Goal: Check status

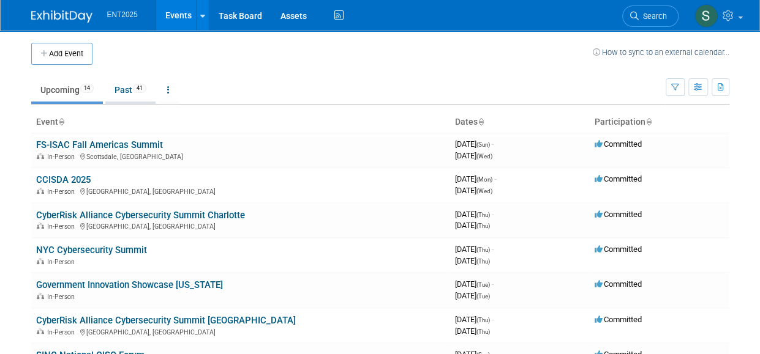
click at [122, 89] on link "Past 41" at bounding box center [130, 89] width 50 height 23
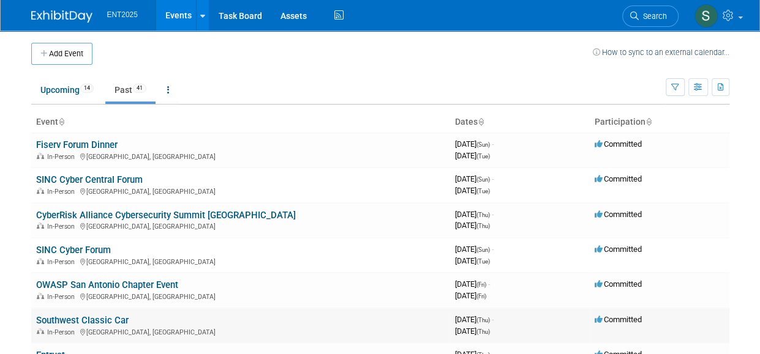
click at [97, 318] on link "Southwest Classic Car" at bounding box center [82, 320] width 92 height 11
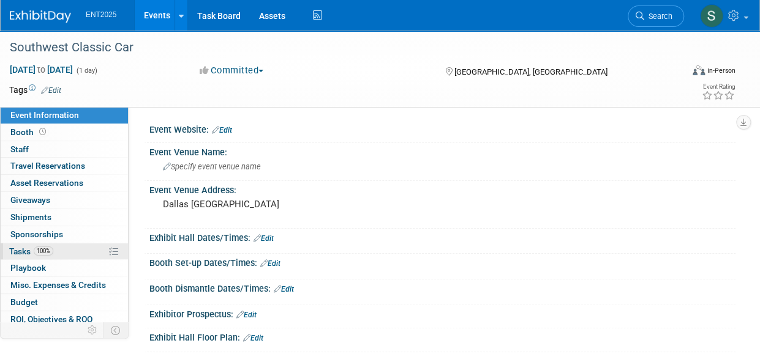
click at [19, 247] on span "Tasks 100%" at bounding box center [31, 252] width 44 height 10
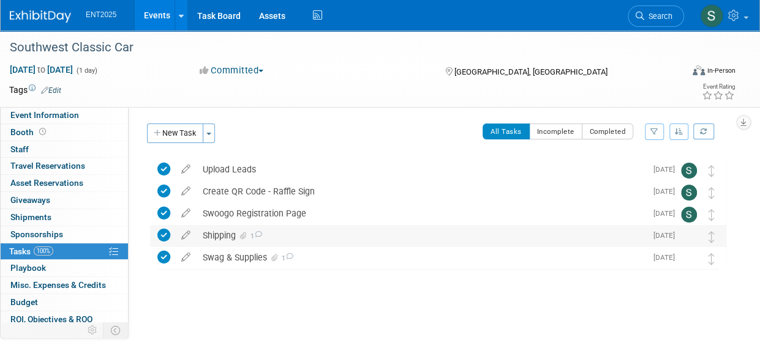
click at [225, 236] on div "Shipping 1" at bounding box center [420, 235] width 449 height 21
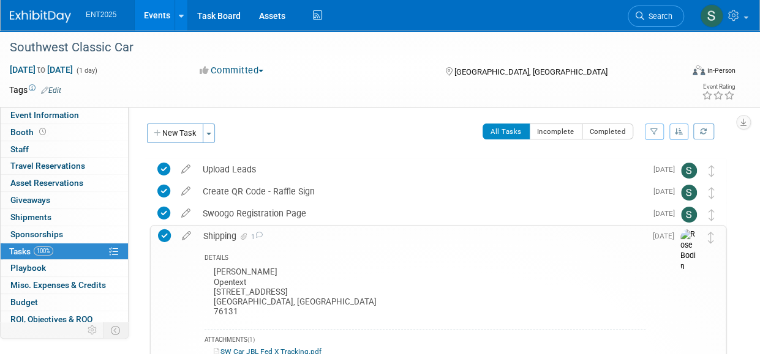
click at [213, 234] on div "Shipping 1" at bounding box center [421, 236] width 448 height 21
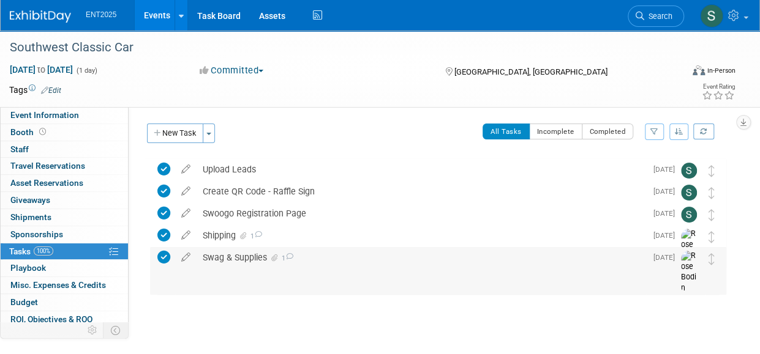
click at [206, 255] on div "Swag & Supplies 1" at bounding box center [420, 257] width 449 height 21
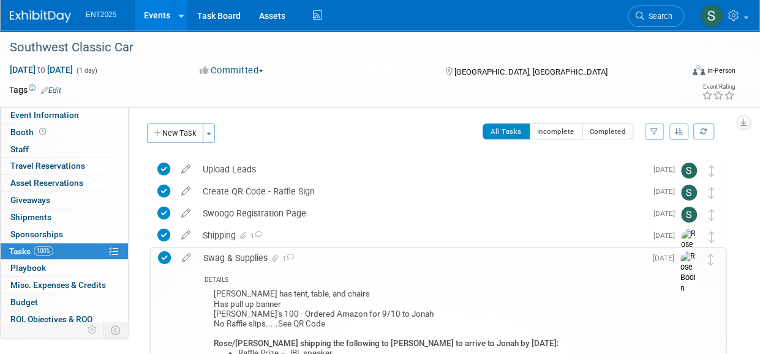
click at [165, 14] on link "Events" at bounding box center [157, 15] width 45 height 31
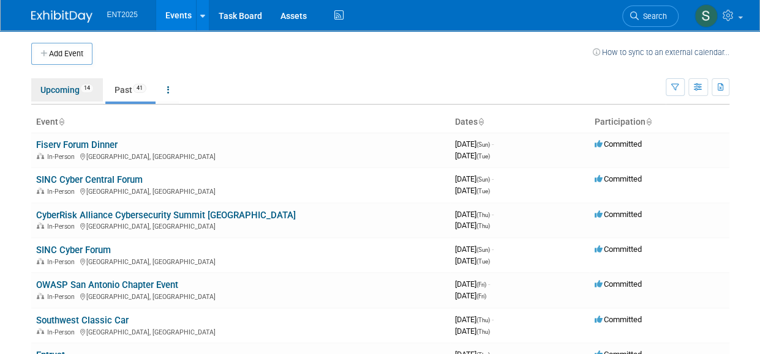
click at [47, 94] on link "Upcoming 14" at bounding box center [67, 89] width 72 height 23
